Goal: Task Accomplishment & Management: Manage account settings

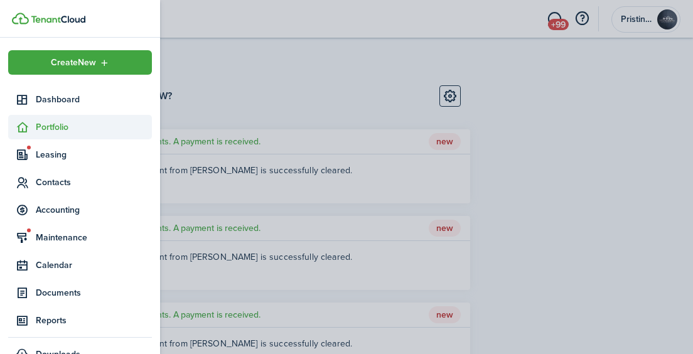
click at [35, 127] on sidebar-link-icon at bounding box center [22, 126] width 28 height 13
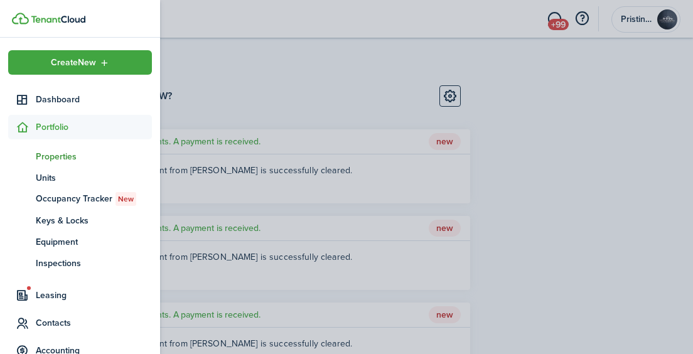
click at [50, 157] on span "Properties" at bounding box center [94, 156] width 116 height 13
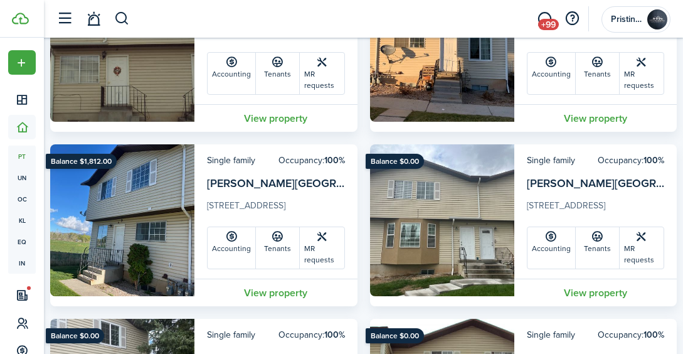
scroll to position [696, 0]
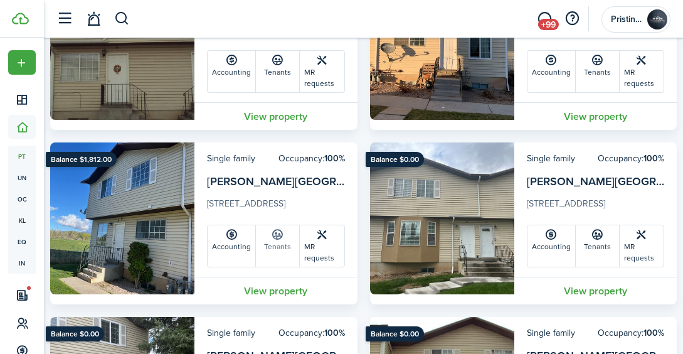
click at [269, 247] on link "Tenants" at bounding box center [278, 245] width 44 height 41
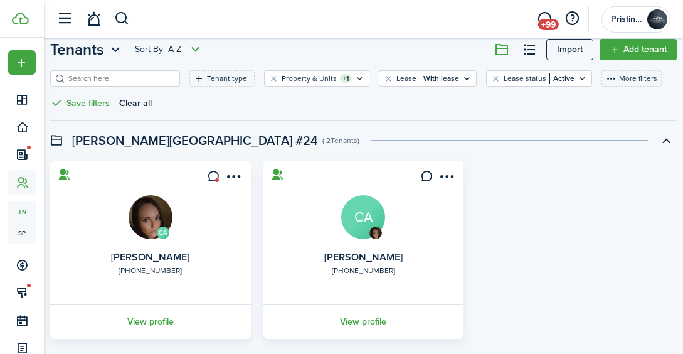
scroll to position [81, 0]
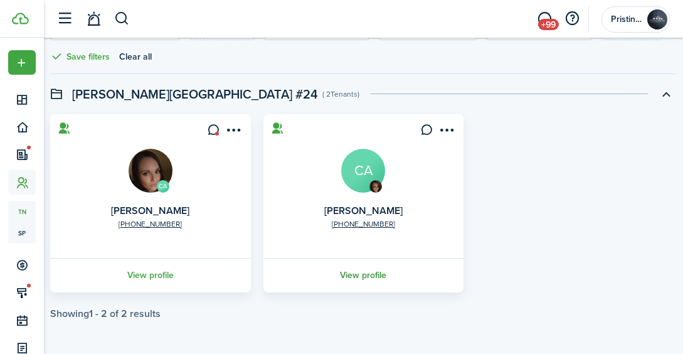
click at [357, 275] on link "View profile" at bounding box center [364, 275] width 205 height 35
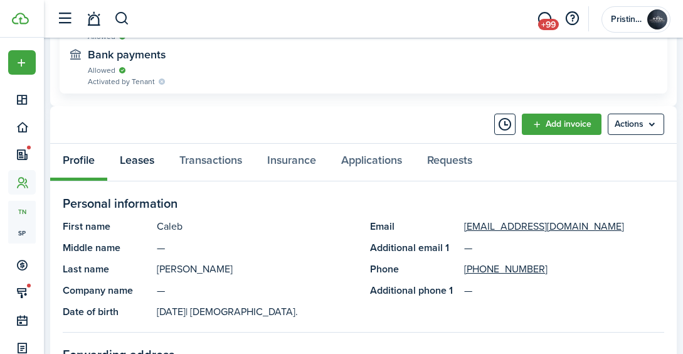
scroll to position [658, 0]
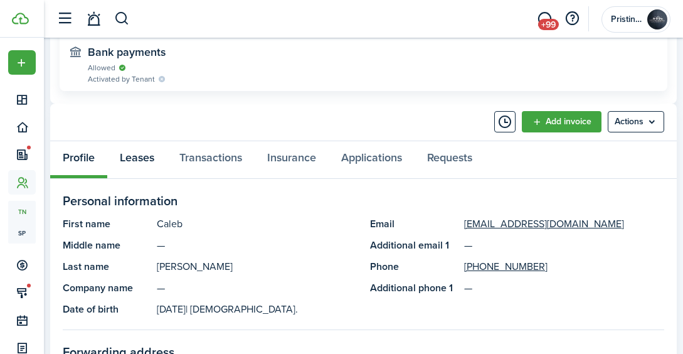
click at [137, 157] on link "Leases" at bounding box center [137, 159] width 60 height 37
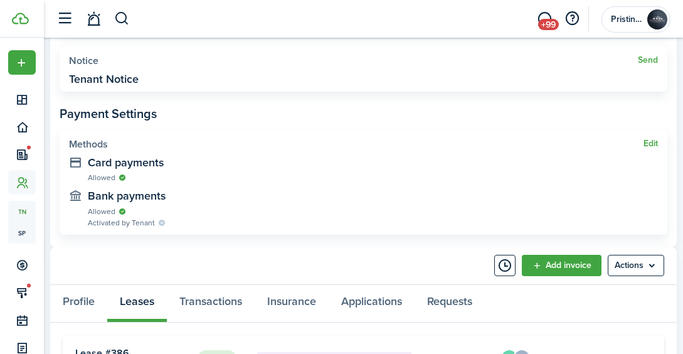
scroll to position [615, 0]
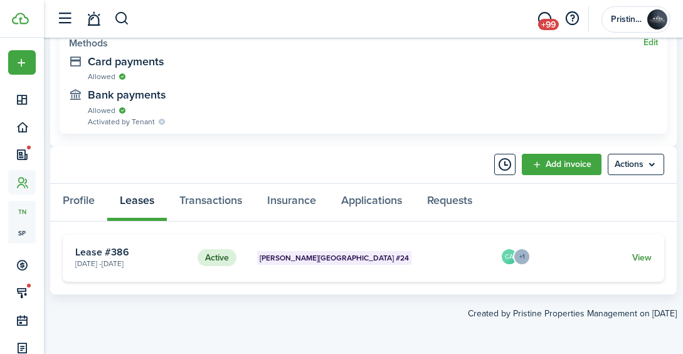
click at [643, 257] on link "View" at bounding box center [642, 257] width 19 height 13
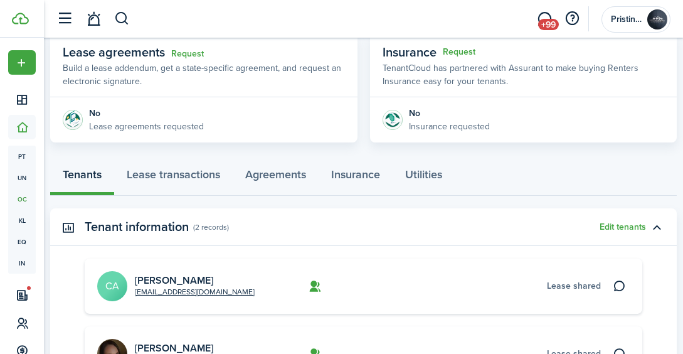
scroll to position [236, 0]
click at [184, 176] on link "Lease transactions" at bounding box center [173, 175] width 119 height 37
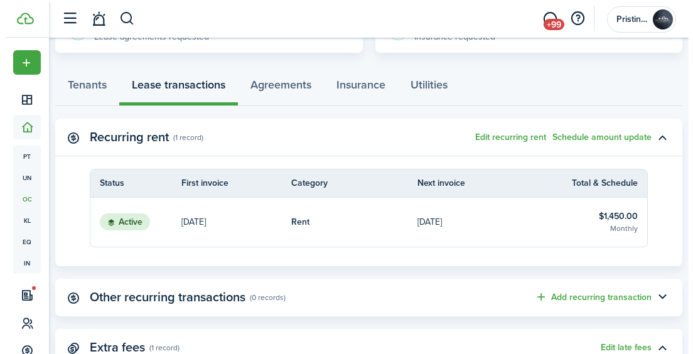
scroll to position [324, 0]
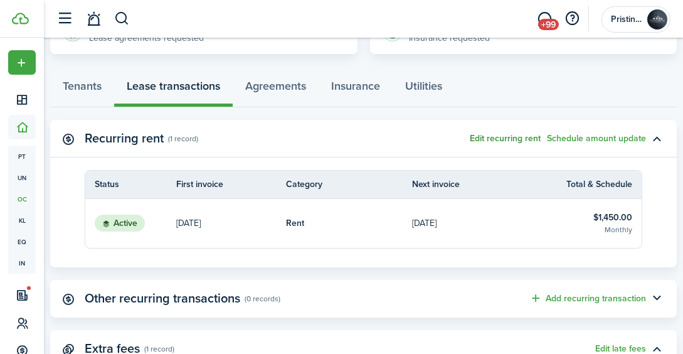
click at [506, 137] on button "Edit recurring rent" at bounding box center [505, 139] width 71 height 10
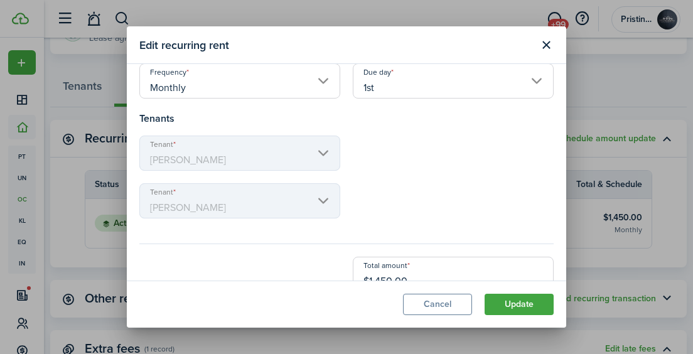
scroll to position [127, 0]
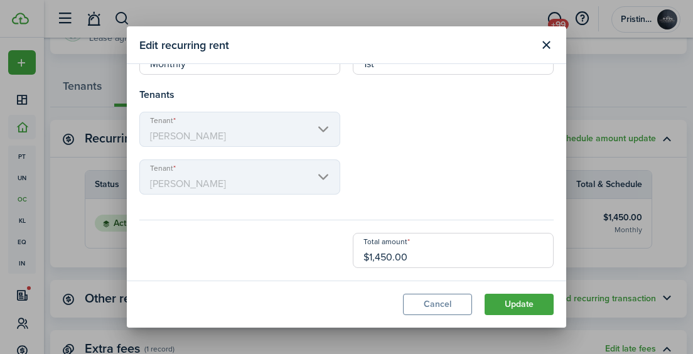
click at [415, 260] on input "$1,450.00" at bounding box center [453, 250] width 201 height 35
click at [548, 45] on button "Close modal" at bounding box center [545, 45] width 21 height 21
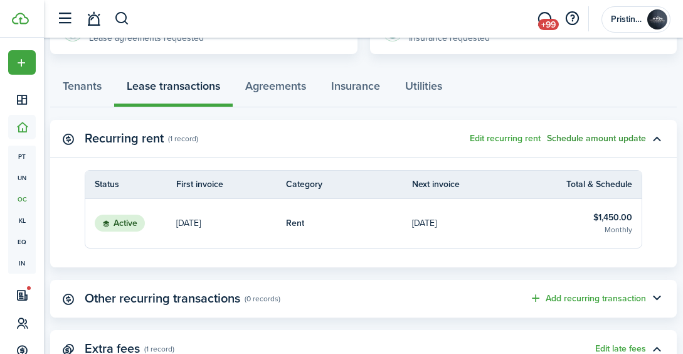
click at [577, 139] on button "Schedule amount update" at bounding box center [596, 139] width 99 height 10
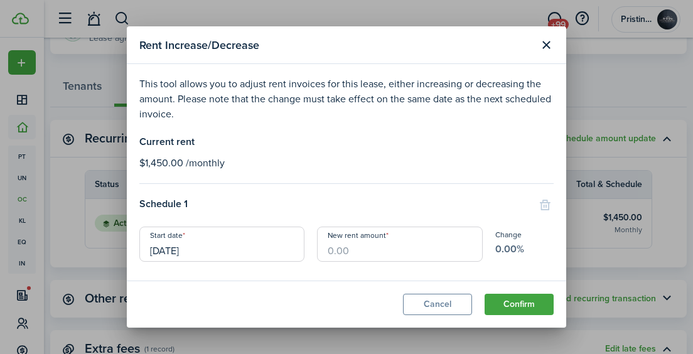
click at [347, 254] on input "New rent amount" at bounding box center [399, 244] width 165 height 35
type input "$1,490.00"
click at [506, 306] on button "Confirm" at bounding box center [518, 304] width 69 height 21
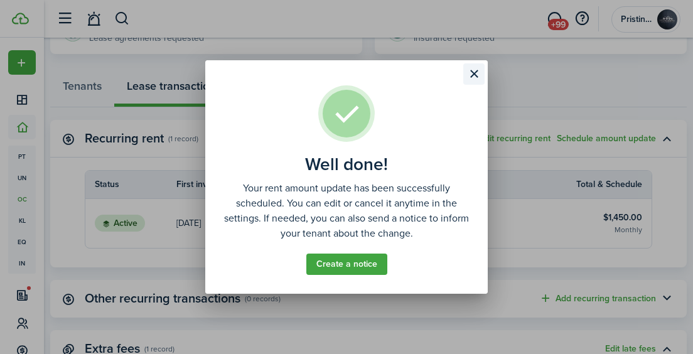
click at [478, 74] on button "Close modal" at bounding box center [473, 73] width 21 height 21
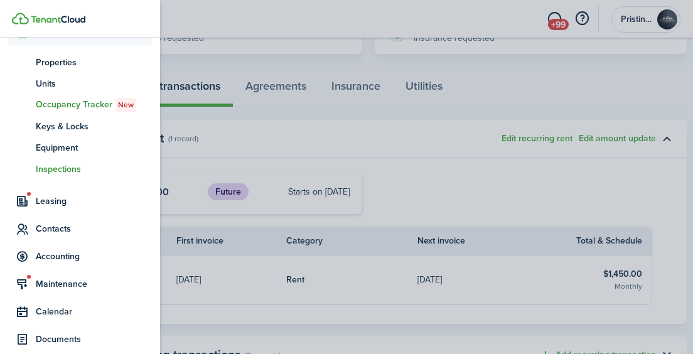
scroll to position [95, 0]
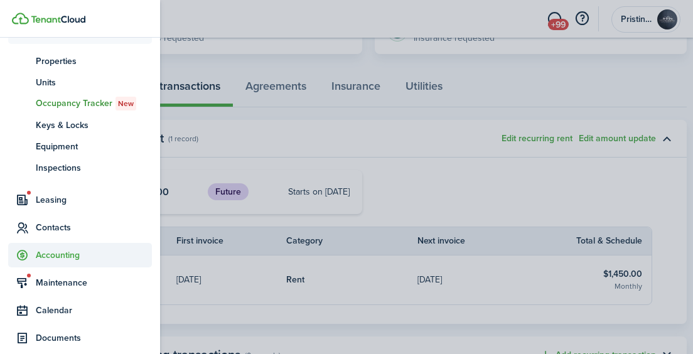
click at [63, 255] on span "Accounting" at bounding box center [94, 254] width 116 height 13
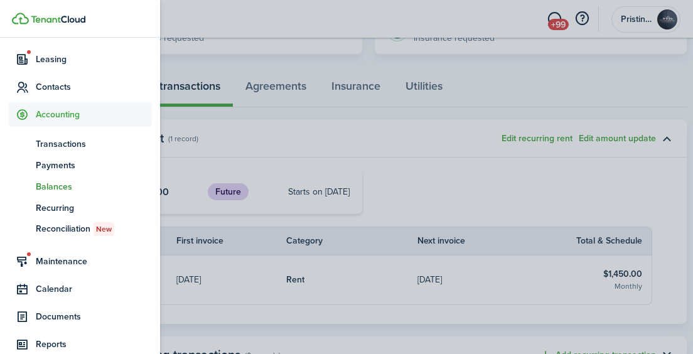
click at [53, 188] on span "Balances" at bounding box center [94, 186] width 116 height 13
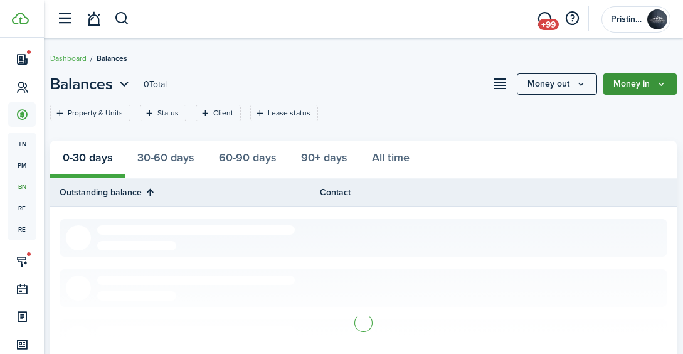
click at [644, 82] on button "Money in" at bounding box center [640, 83] width 73 height 21
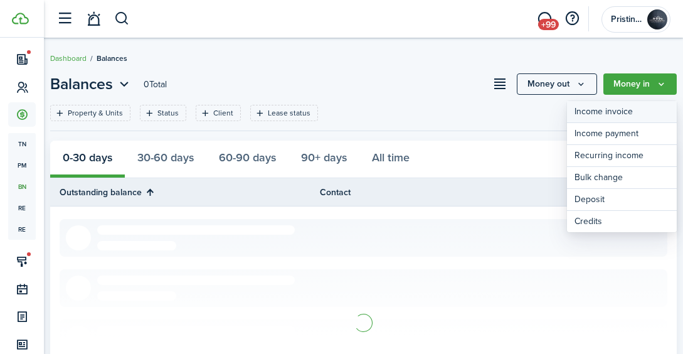
click at [609, 111] on link "Income invoice" at bounding box center [622, 112] width 110 height 22
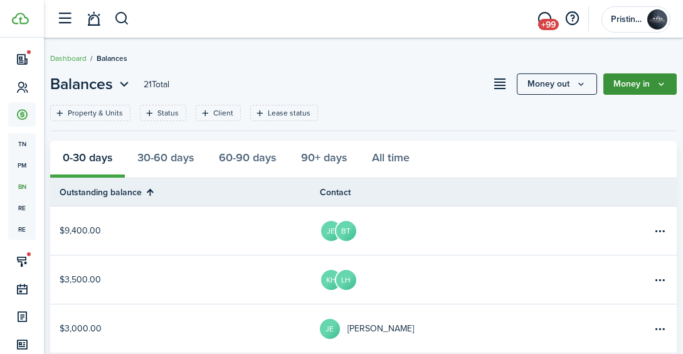
click at [633, 82] on button "Money in" at bounding box center [640, 83] width 73 height 21
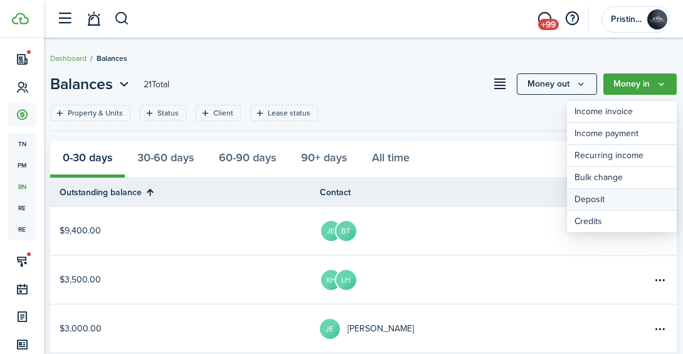
click at [595, 198] on link "Deposit" at bounding box center [622, 200] width 110 height 22
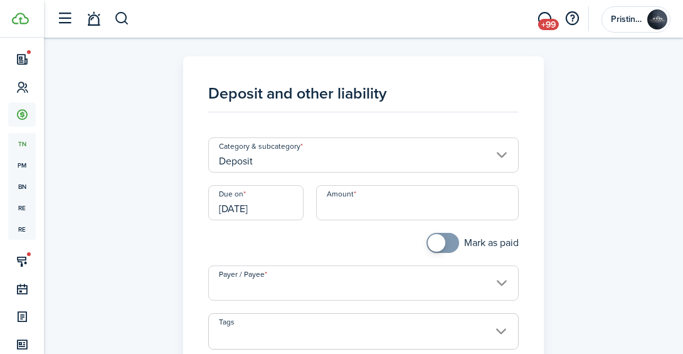
click at [334, 163] on input "Deposit" at bounding box center [363, 154] width 310 height 35
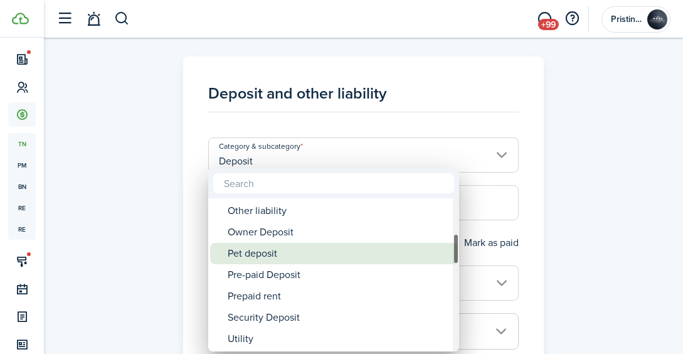
click at [278, 253] on div "Pet deposit" at bounding box center [339, 253] width 222 height 21
type input "Deposit / Pet deposit"
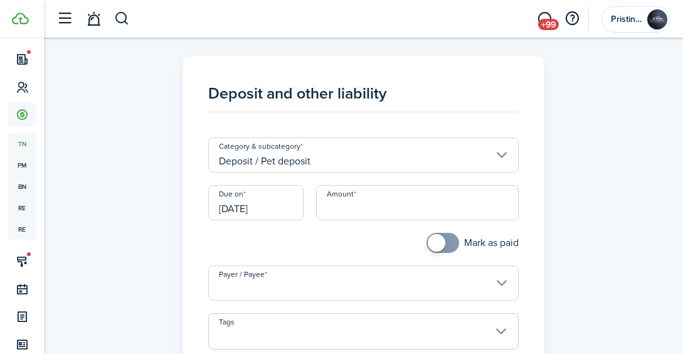
click at [343, 209] on input "Amount" at bounding box center [417, 202] width 203 height 35
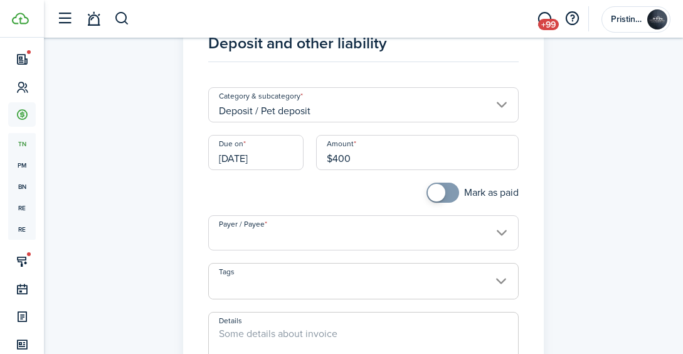
scroll to position [51, 0]
click at [299, 233] on input "Payer / Payee" at bounding box center [363, 232] width 310 height 35
type input "$400.00"
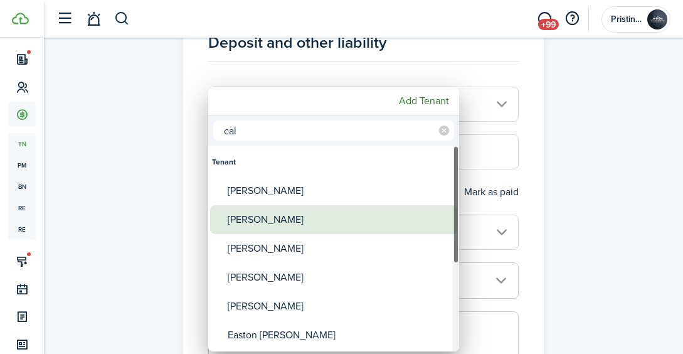
type input "cal"
click at [277, 222] on div "[PERSON_NAME]" at bounding box center [339, 219] width 222 height 29
type input "[PERSON_NAME]"
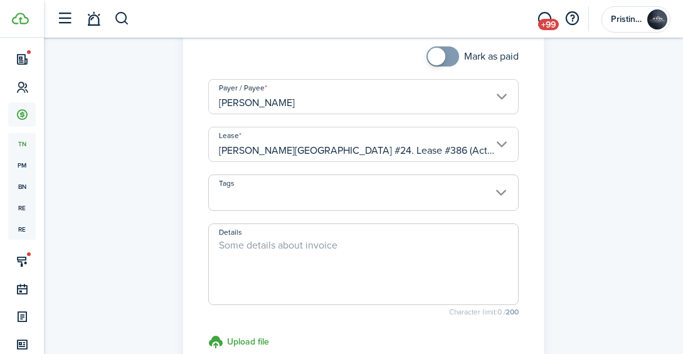
scroll to position [188, 0]
click at [270, 245] on textarea "Details" at bounding box center [363, 267] width 309 height 60
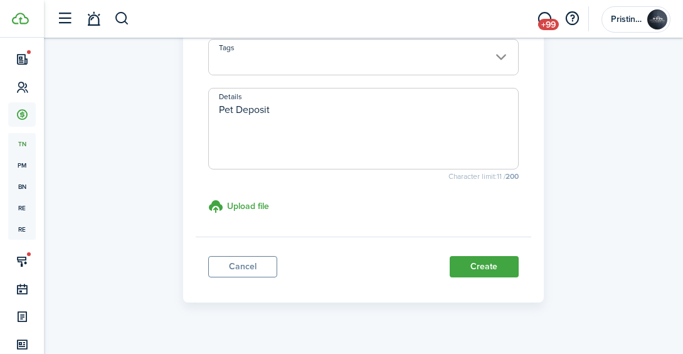
scroll to position [323, 0]
type textarea "Pet Deposit"
click at [486, 267] on button "Create" at bounding box center [484, 265] width 69 height 21
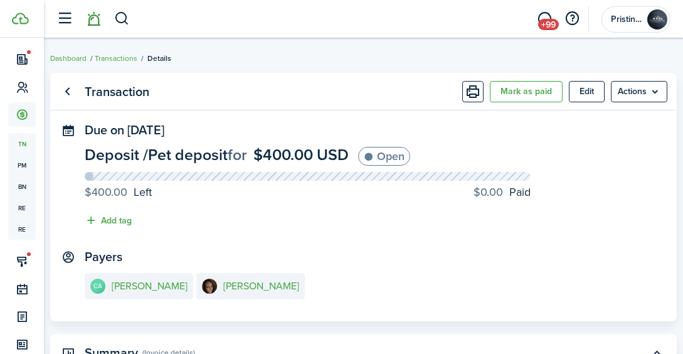
click at [93, 24] on link at bounding box center [94, 19] width 24 height 32
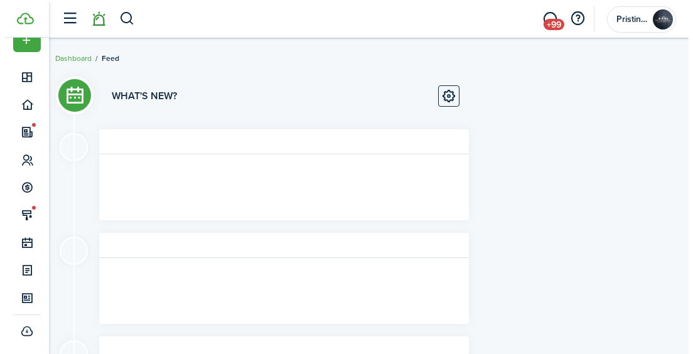
scroll to position [23, 0]
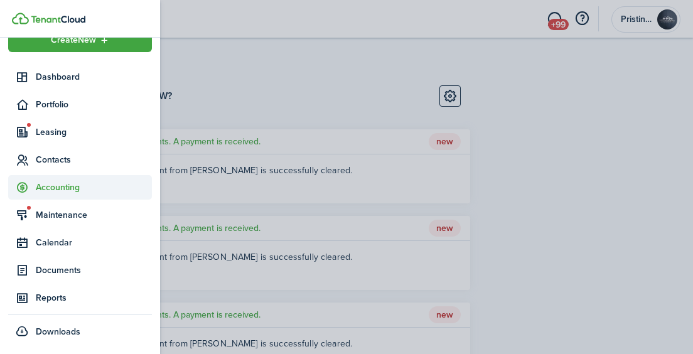
click at [48, 188] on span "Accounting" at bounding box center [94, 187] width 116 height 13
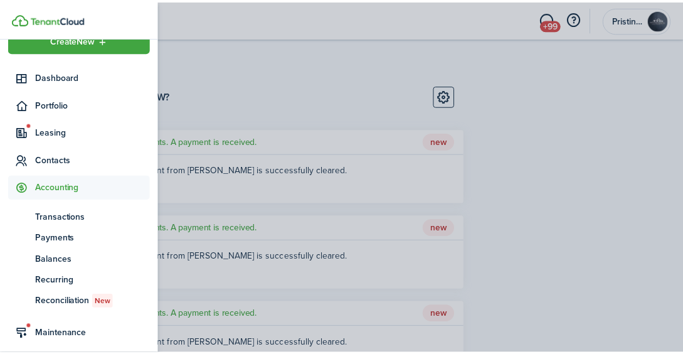
scroll to position [95, 0]
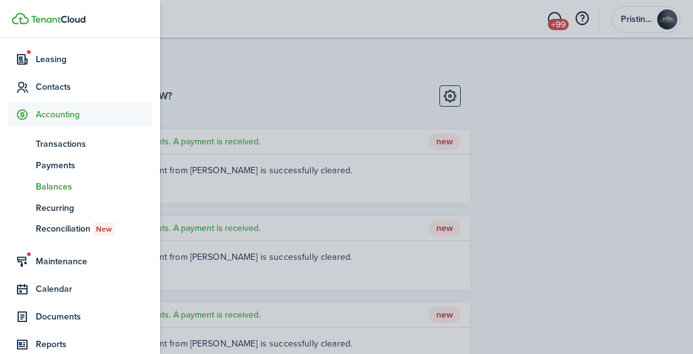
click at [48, 184] on span "Balances" at bounding box center [94, 186] width 116 height 13
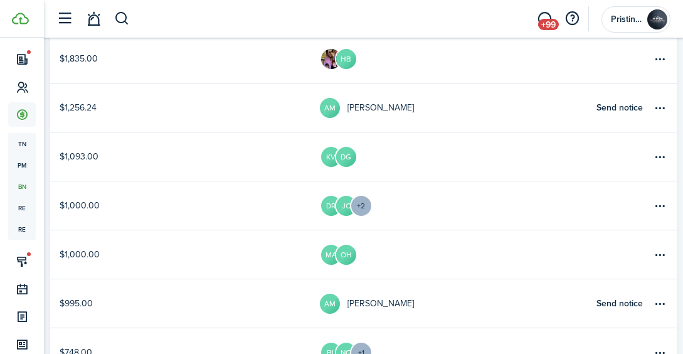
scroll to position [370, 0]
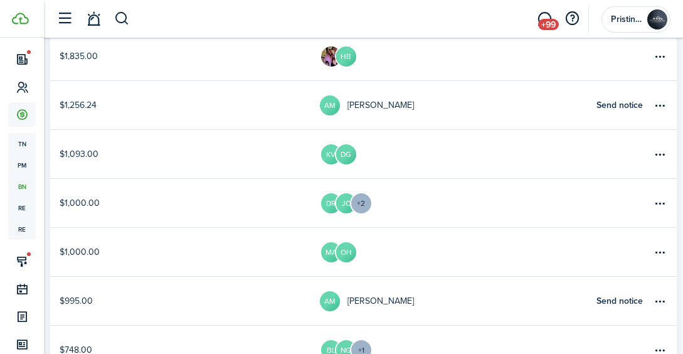
click at [300, 166] on link "$1,093.00" at bounding box center [185, 154] width 270 height 48
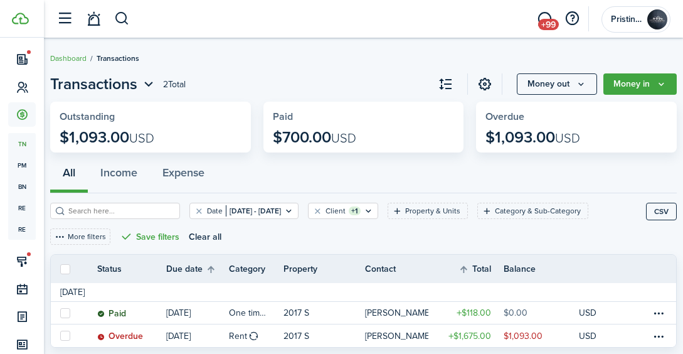
scroll to position [35, 0]
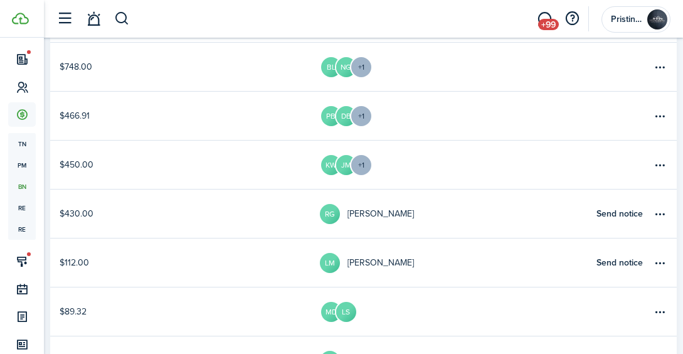
scroll to position [655, 0]
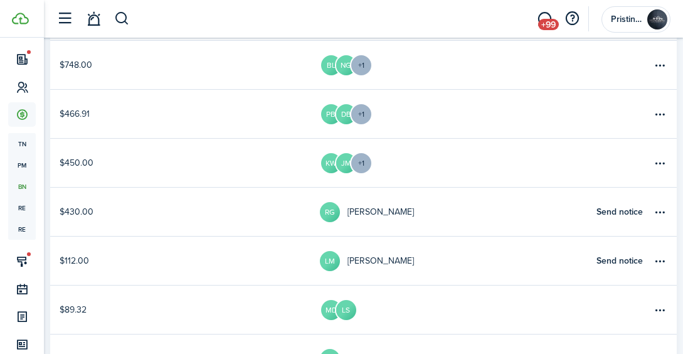
click at [277, 116] on link "$466.91" at bounding box center [185, 114] width 270 height 48
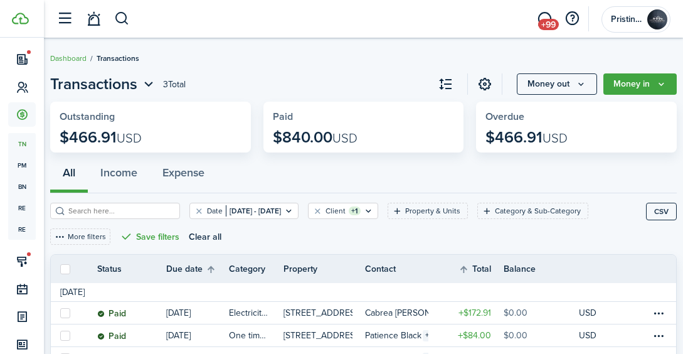
scroll to position [57, 0]
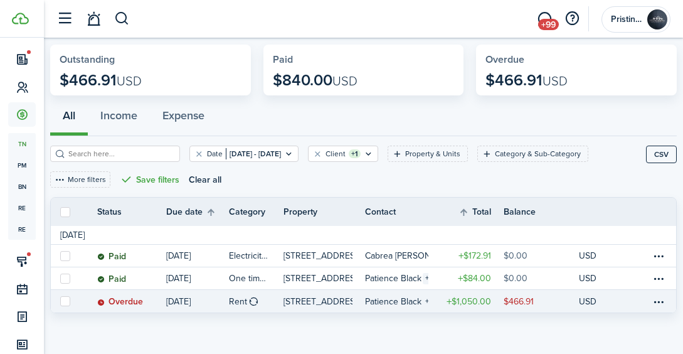
click at [618, 298] on link at bounding box center [623, 301] width 19 height 23
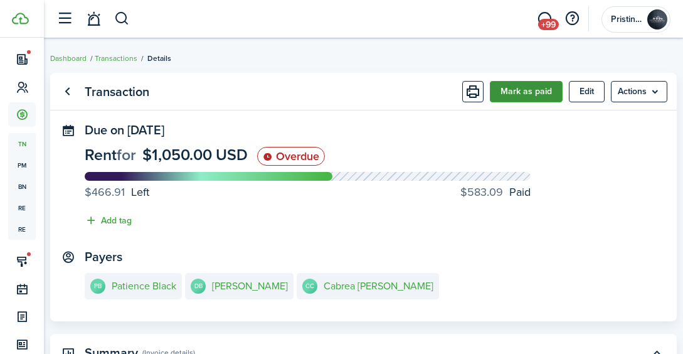
click at [513, 90] on button "Mark as paid" at bounding box center [526, 91] width 73 height 21
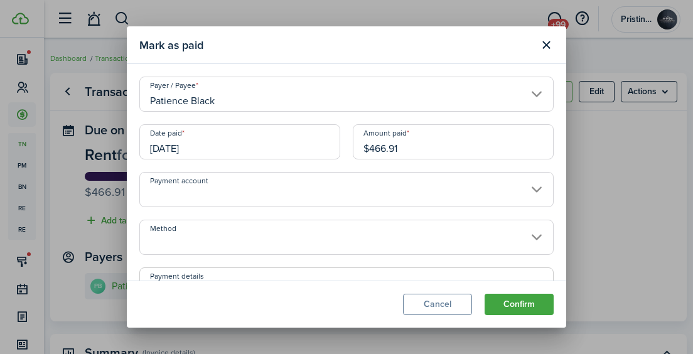
click at [280, 240] on input "Method" at bounding box center [346, 237] width 414 height 35
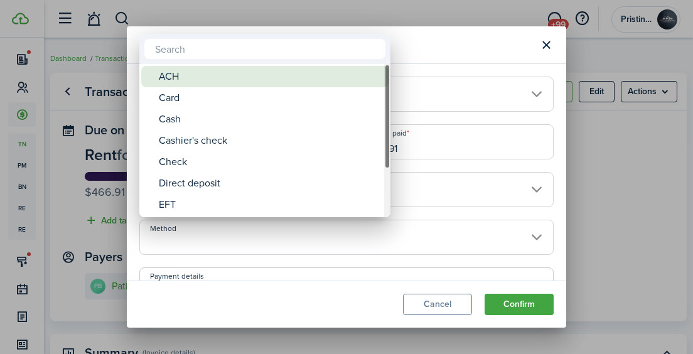
click at [201, 78] on div "ACH" at bounding box center [270, 76] width 222 height 21
type input "ACH"
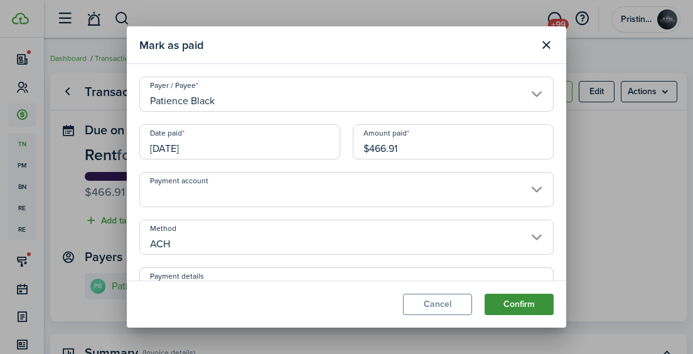
click at [504, 304] on button "Confirm" at bounding box center [518, 304] width 69 height 21
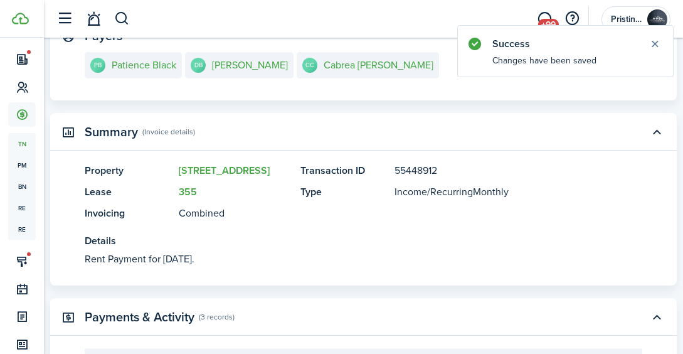
scroll to position [222, 0]
click at [93, 19] on link at bounding box center [94, 19] width 24 height 32
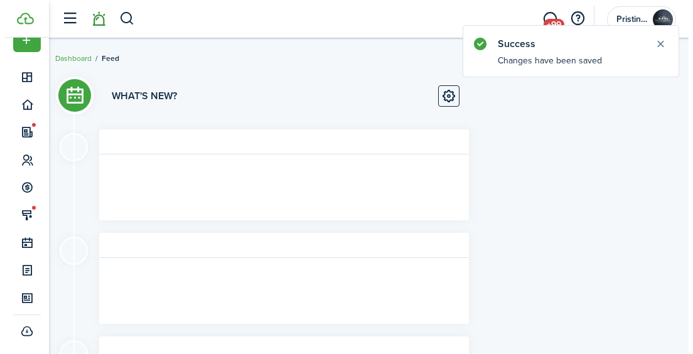
scroll to position [23, 0]
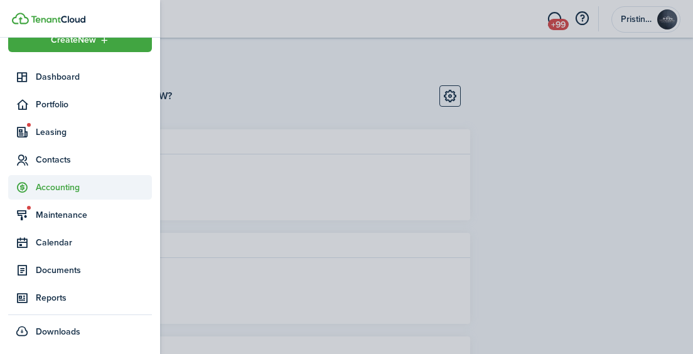
click at [45, 193] on span "Accounting" at bounding box center [94, 187] width 116 height 13
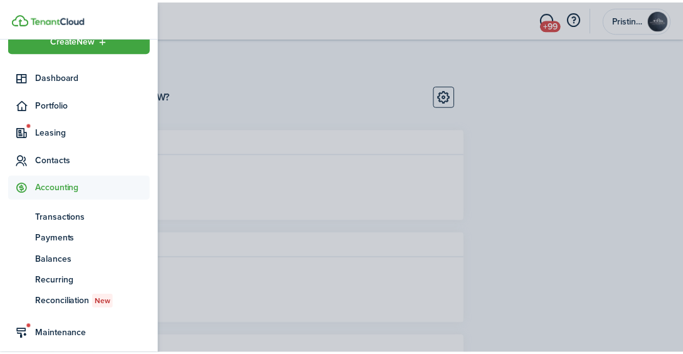
scroll to position [95, 0]
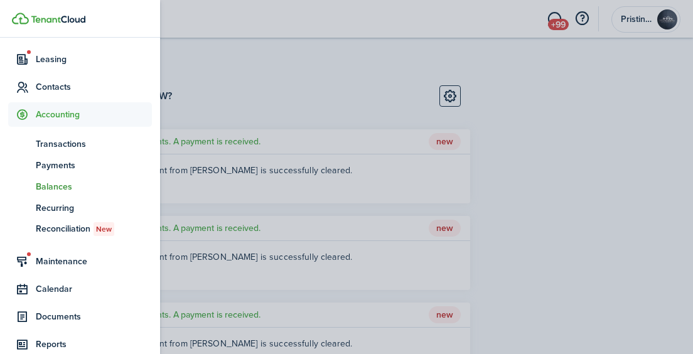
click at [55, 186] on span "Balances" at bounding box center [94, 186] width 116 height 13
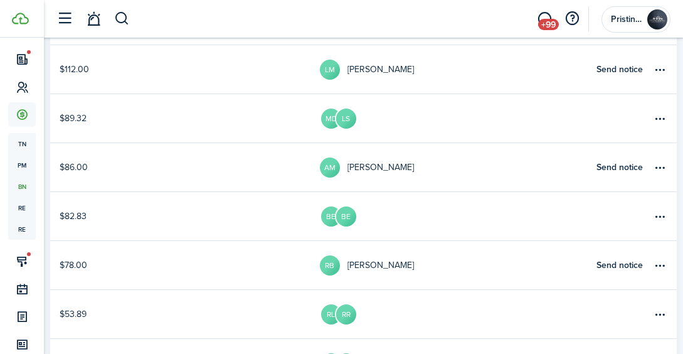
scroll to position [866, 0]
